Goal: Task Accomplishment & Management: Use online tool/utility

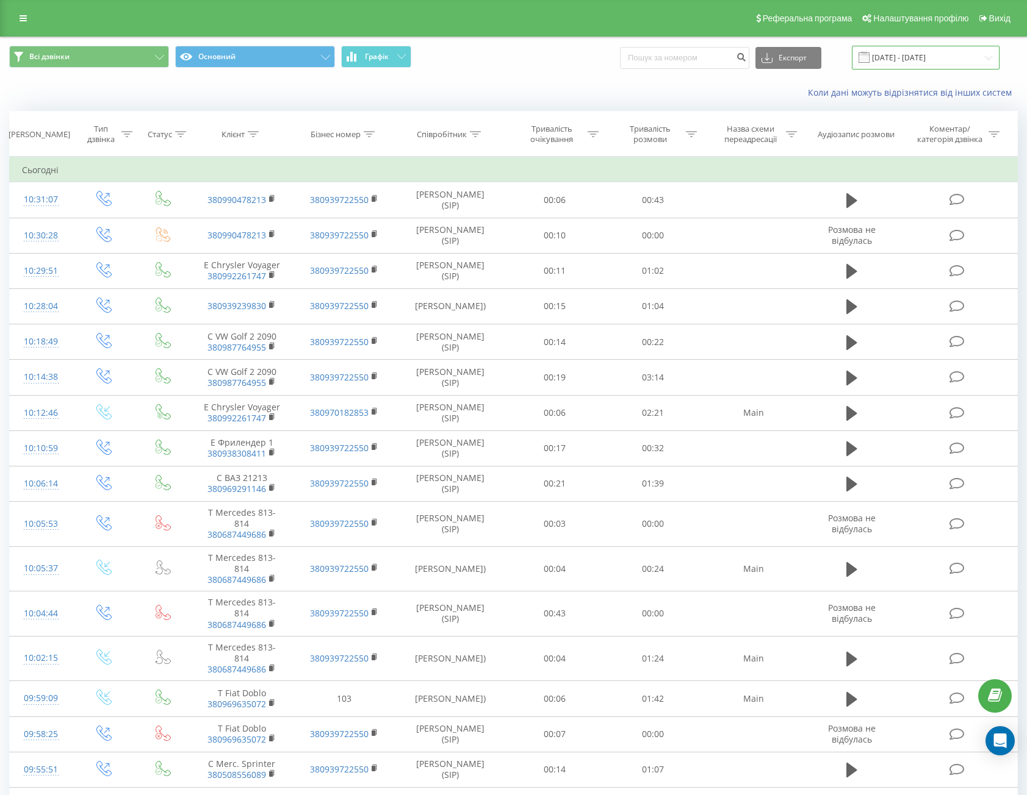
click at [891, 56] on input "22.08.2025 - 20.09.2025" at bounding box center [926, 58] width 148 height 24
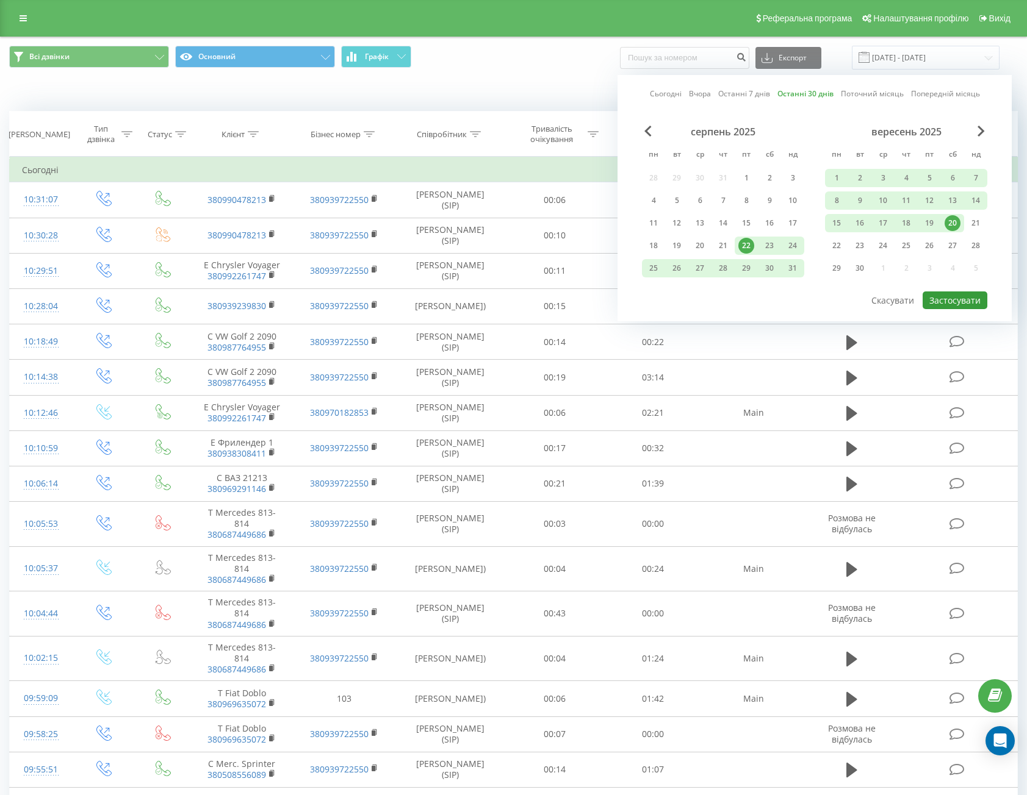
click at [953, 301] on button "Застосувати" at bounding box center [954, 301] width 65 height 18
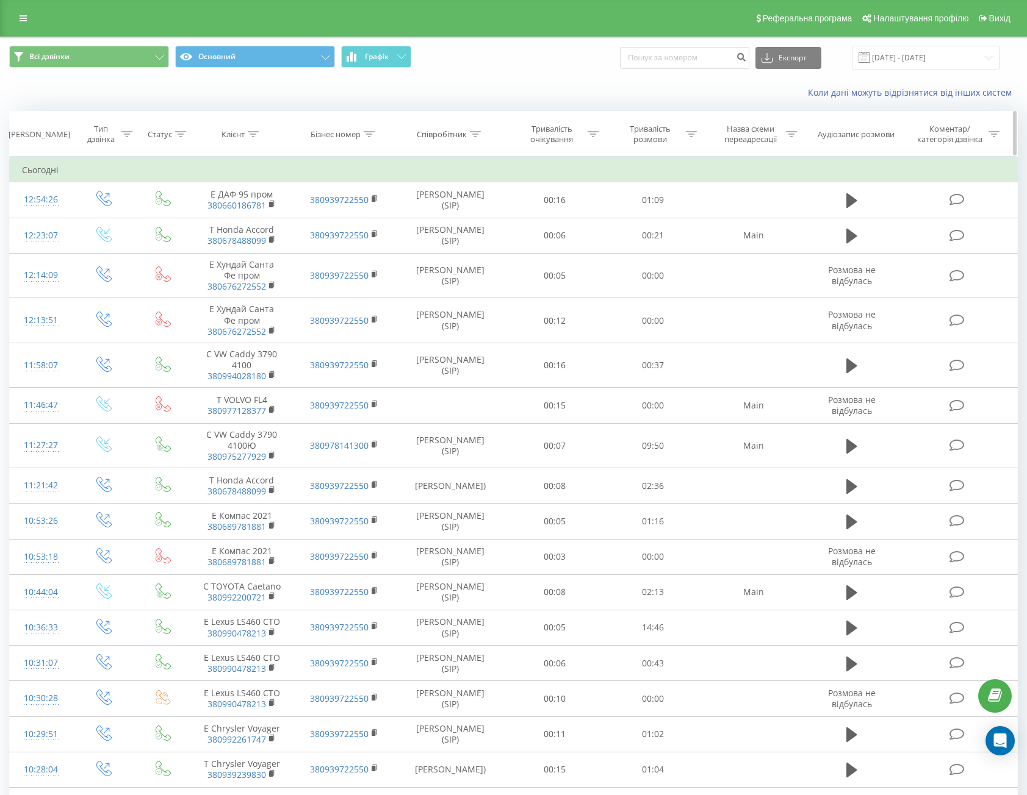
click at [240, 133] on div "Клієнт" at bounding box center [232, 134] width 23 height 10
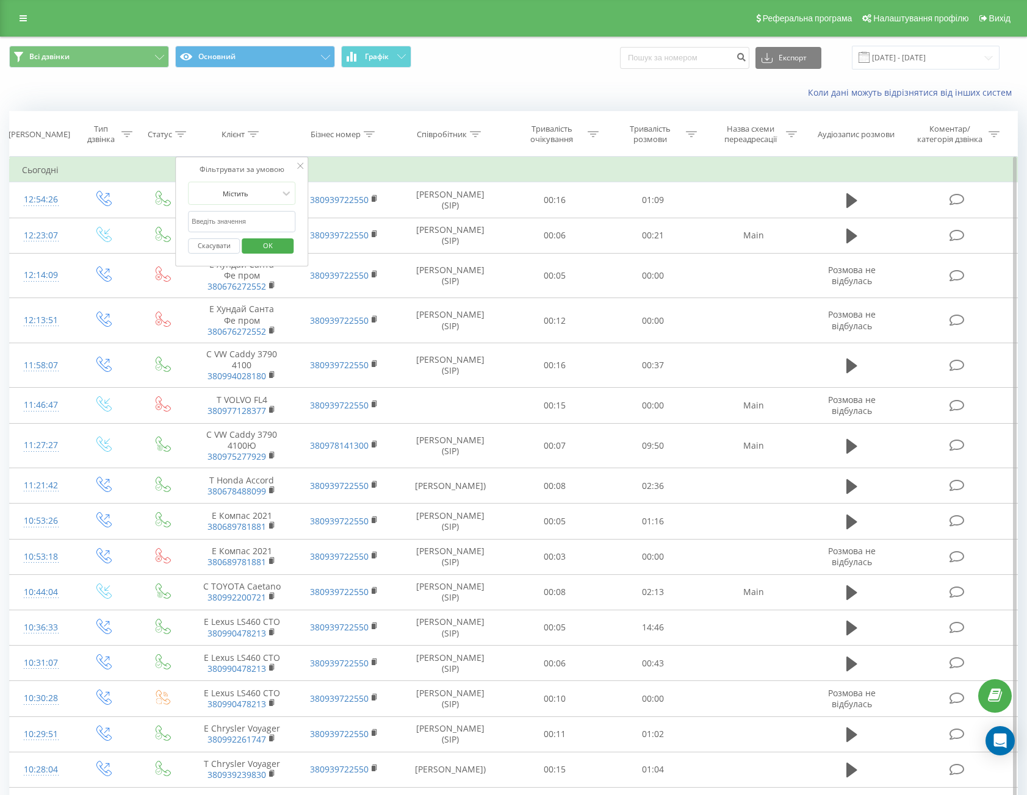
click at [223, 224] on input "text" at bounding box center [241, 221] width 107 height 21
paste input "+380634428169"
drag, startPoint x: 201, startPoint y: 222, endPoint x: 180, endPoint y: 223, distance: 21.4
click at [182, 222] on div "Фільтрувати за умовою Містить +380634428169 Скасувати OK" at bounding box center [241, 212] width 133 height 110
type input "0634428169"
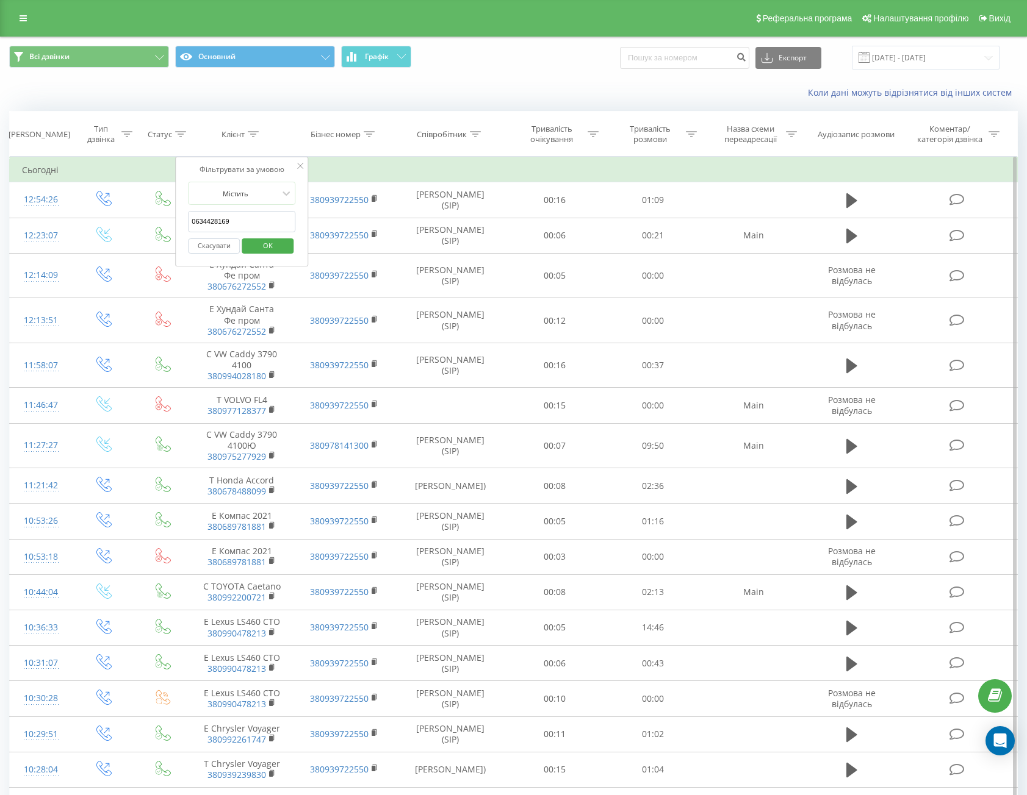
click at [267, 240] on span "OK" at bounding box center [268, 245] width 34 height 19
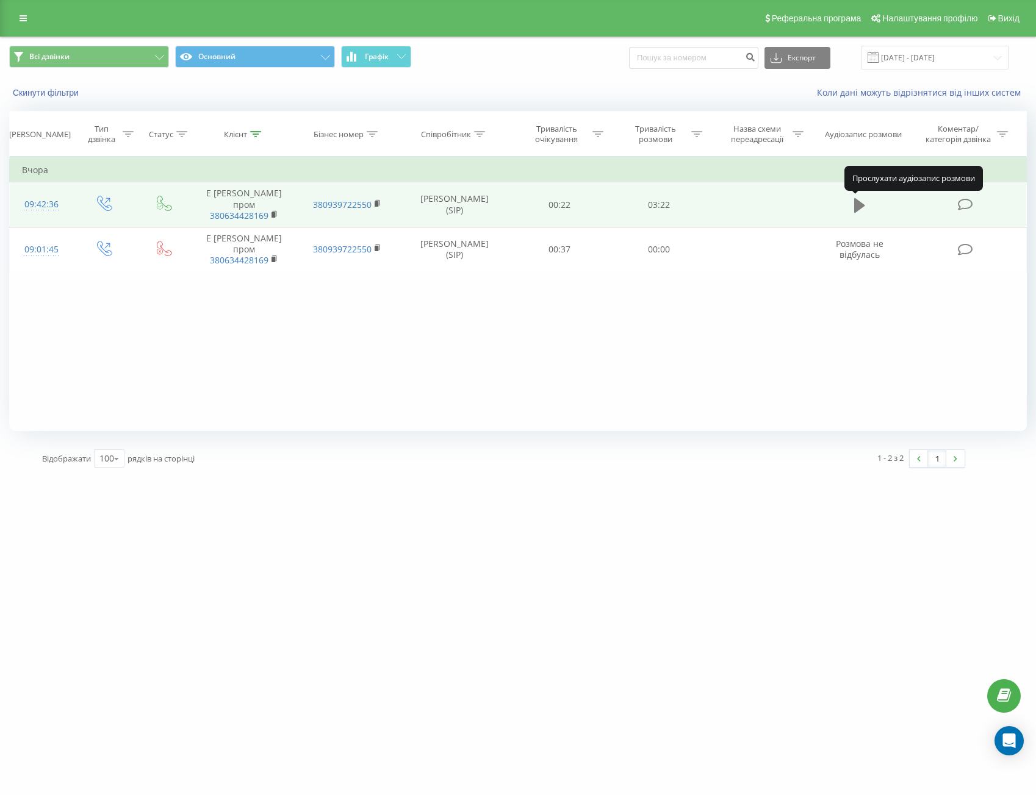
click at [858, 202] on icon at bounding box center [859, 205] width 11 height 15
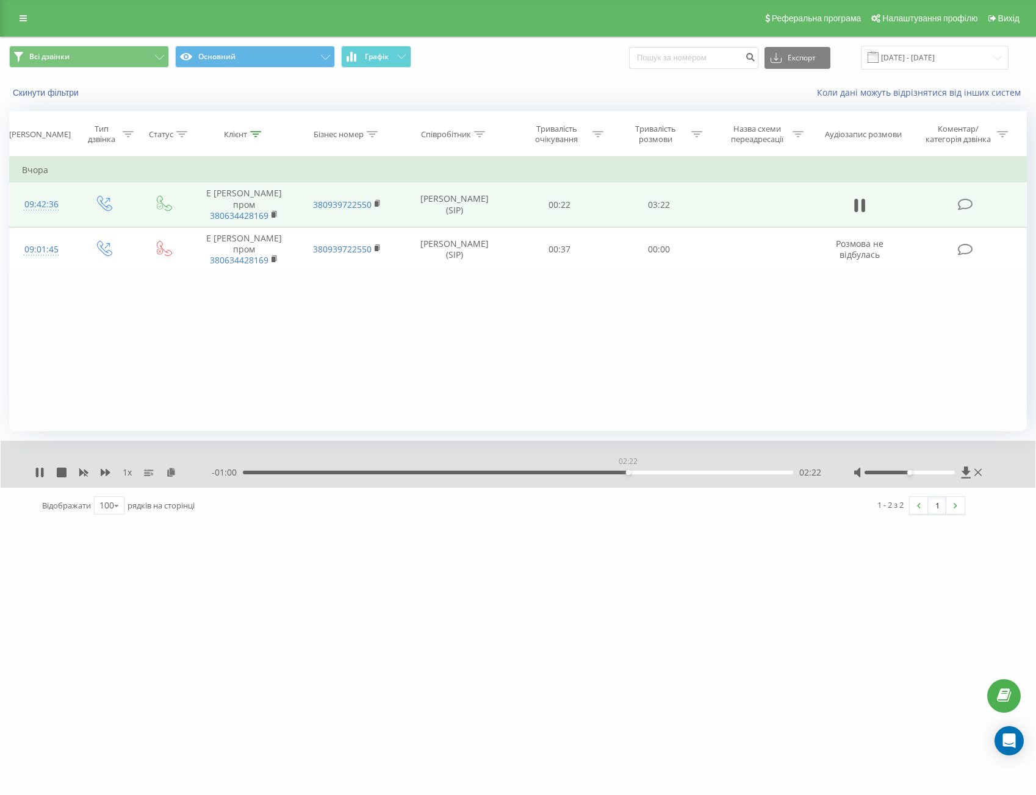
click at [628, 472] on div "02:22" at bounding box center [518, 473] width 550 height 4
click at [858, 204] on icon at bounding box center [859, 205] width 11 height 17
click at [928, 62] on input "22.08.2025 - 20.09.2025" at bounding box center [935, 58] width 148 height 24
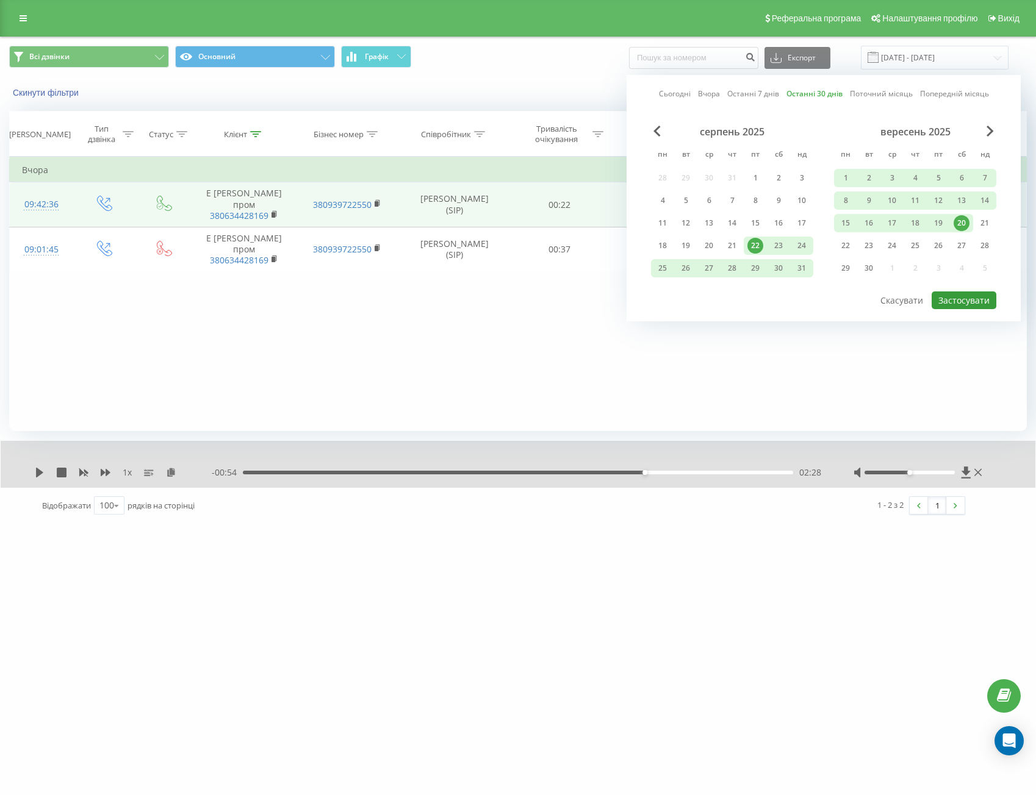
click at [960, 295] on button "Застосувати" at bounding box center [963, 301] width 65 height 18
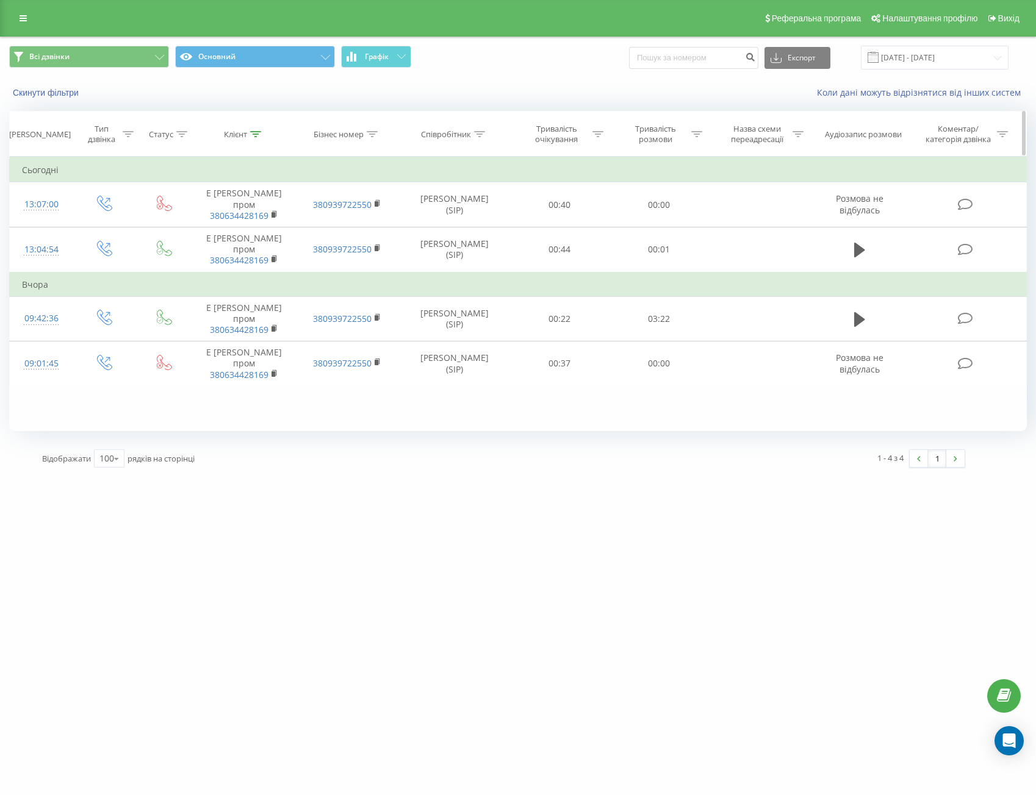
click at [248, 138] on div "Клієнт" at bounding box center [242, 134] width 37 height 10
click at [207, 250] on button "Скасувати" at bounding box center [216, 246] width 52 height 15
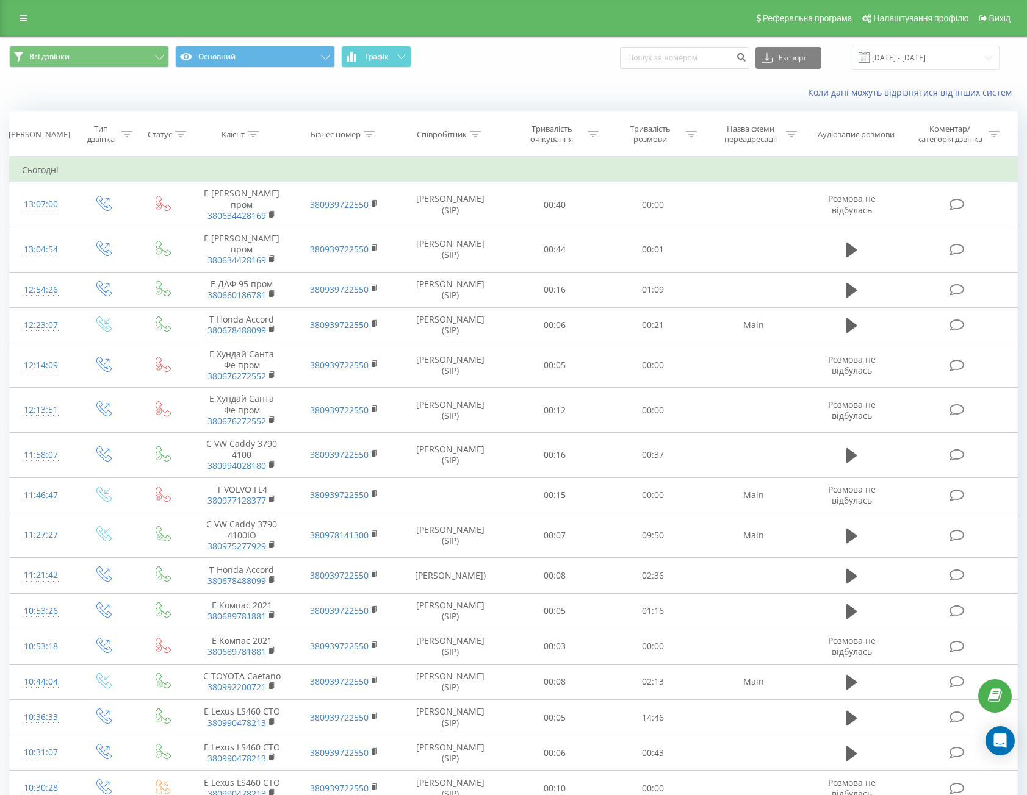
click at [19, 5] on div "Реферальна програма Налаштування профілю Вихід" at bounding box center [513, 18] width 1027 height 37
click at [21, 13] on link at bounding box center [23, 18] width 22 height 17
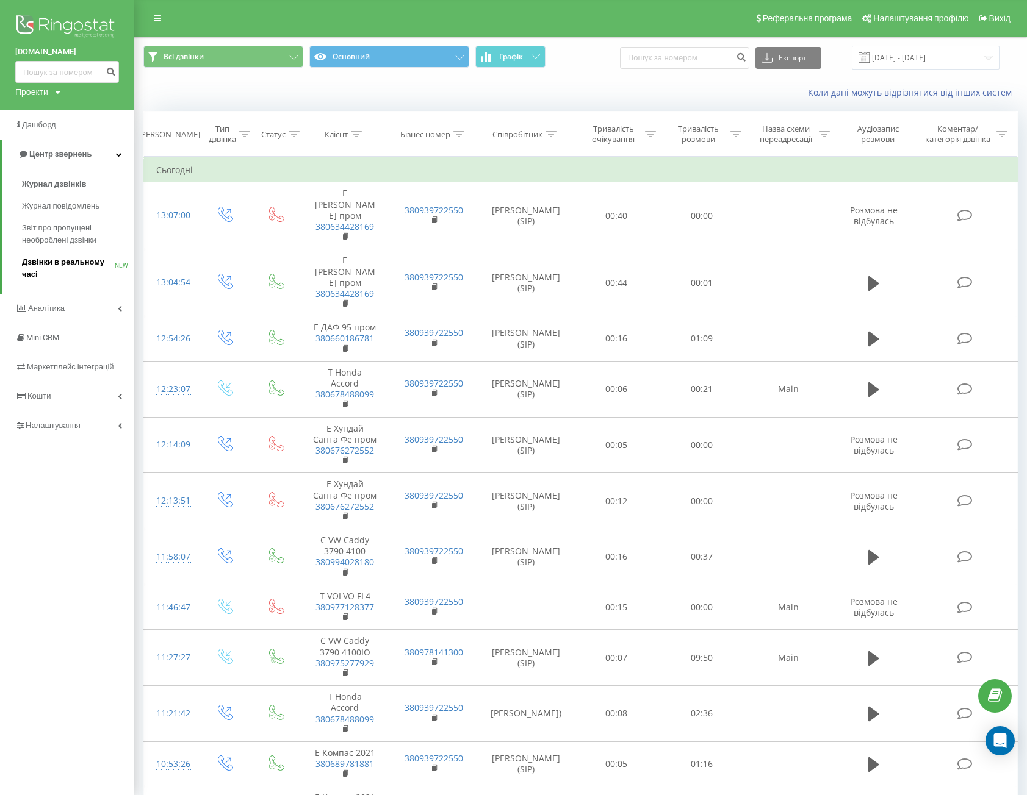
click at [61, 271] on span "Дзвінки в реальному часі" at bounding box center [68, 268] width 93 height 24
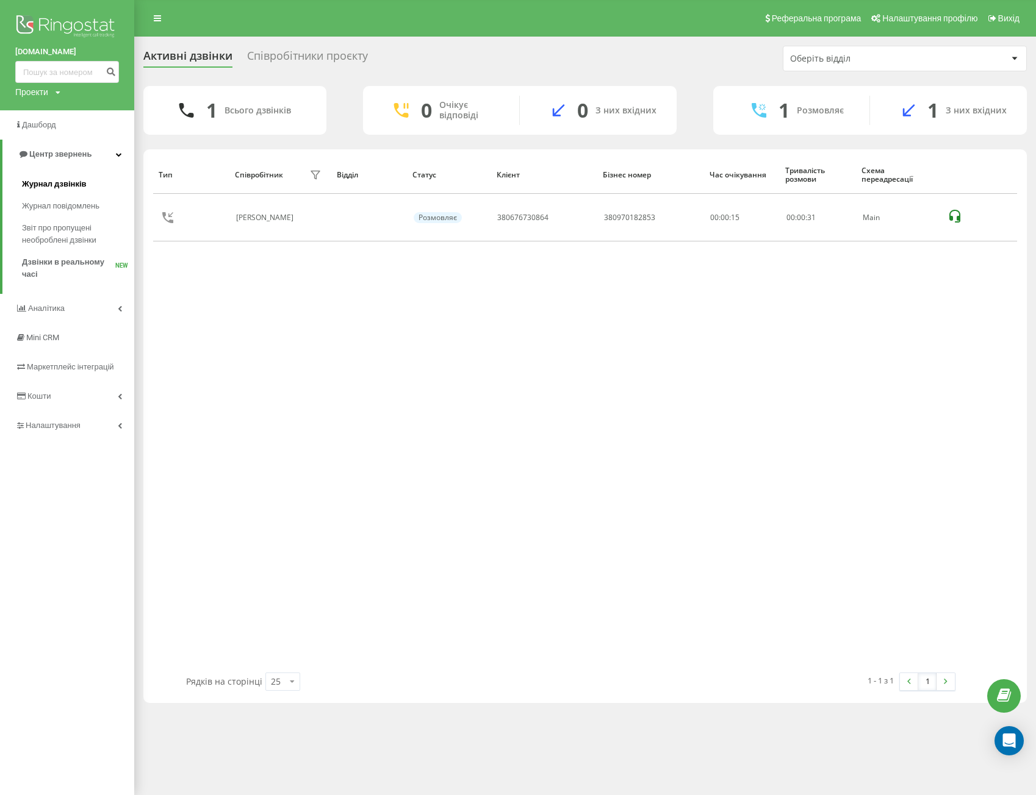
click at [49, 184] on span "Журнал дзвінків" at bounding box center [54, 184] width 65 height 12
